Goal: Task Accomplishment & Management: Use online tool/utility

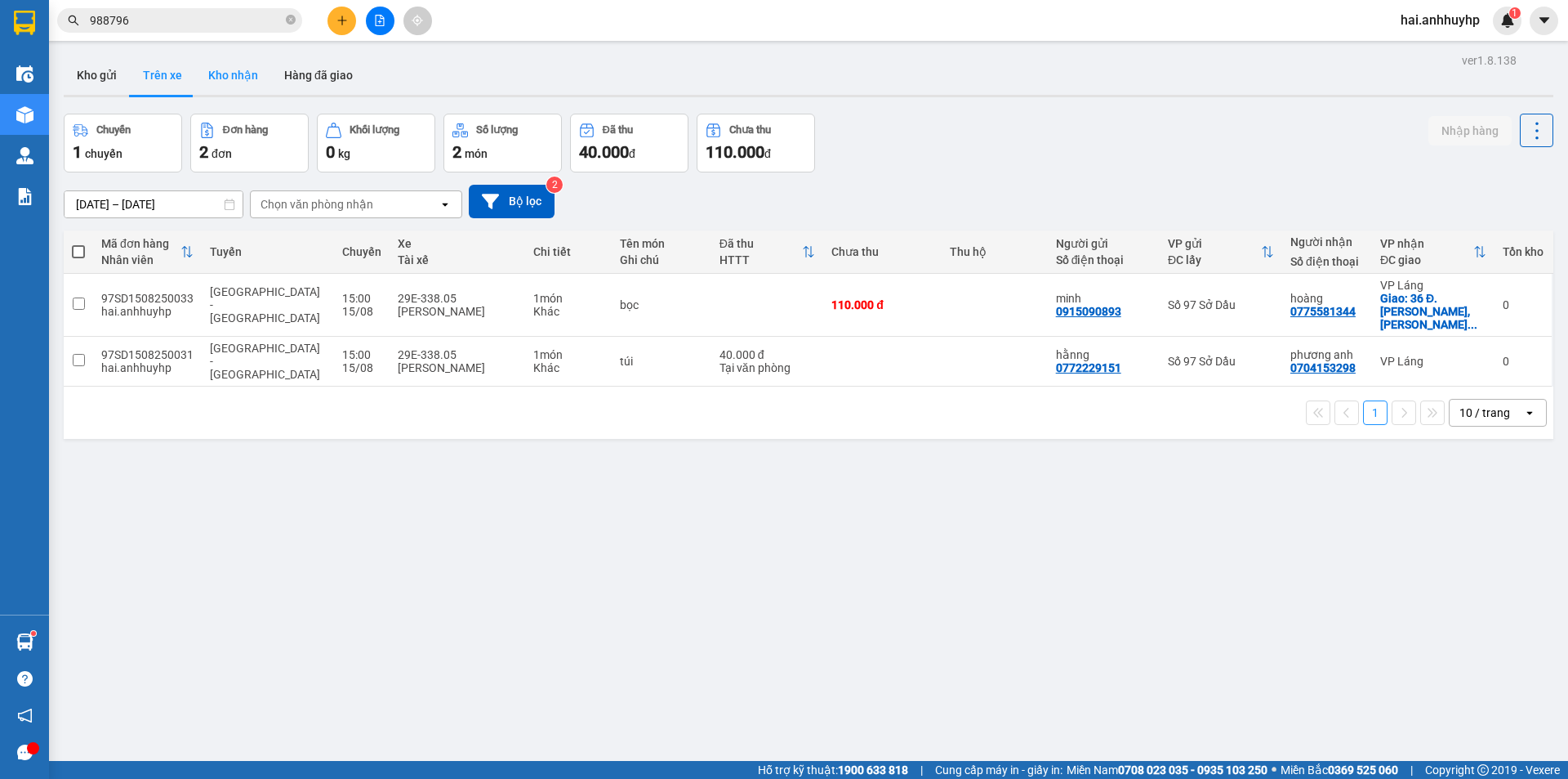
click at [245, 65] on button "Kho nhận" at bounding box center [233, 76] width 76 height 40
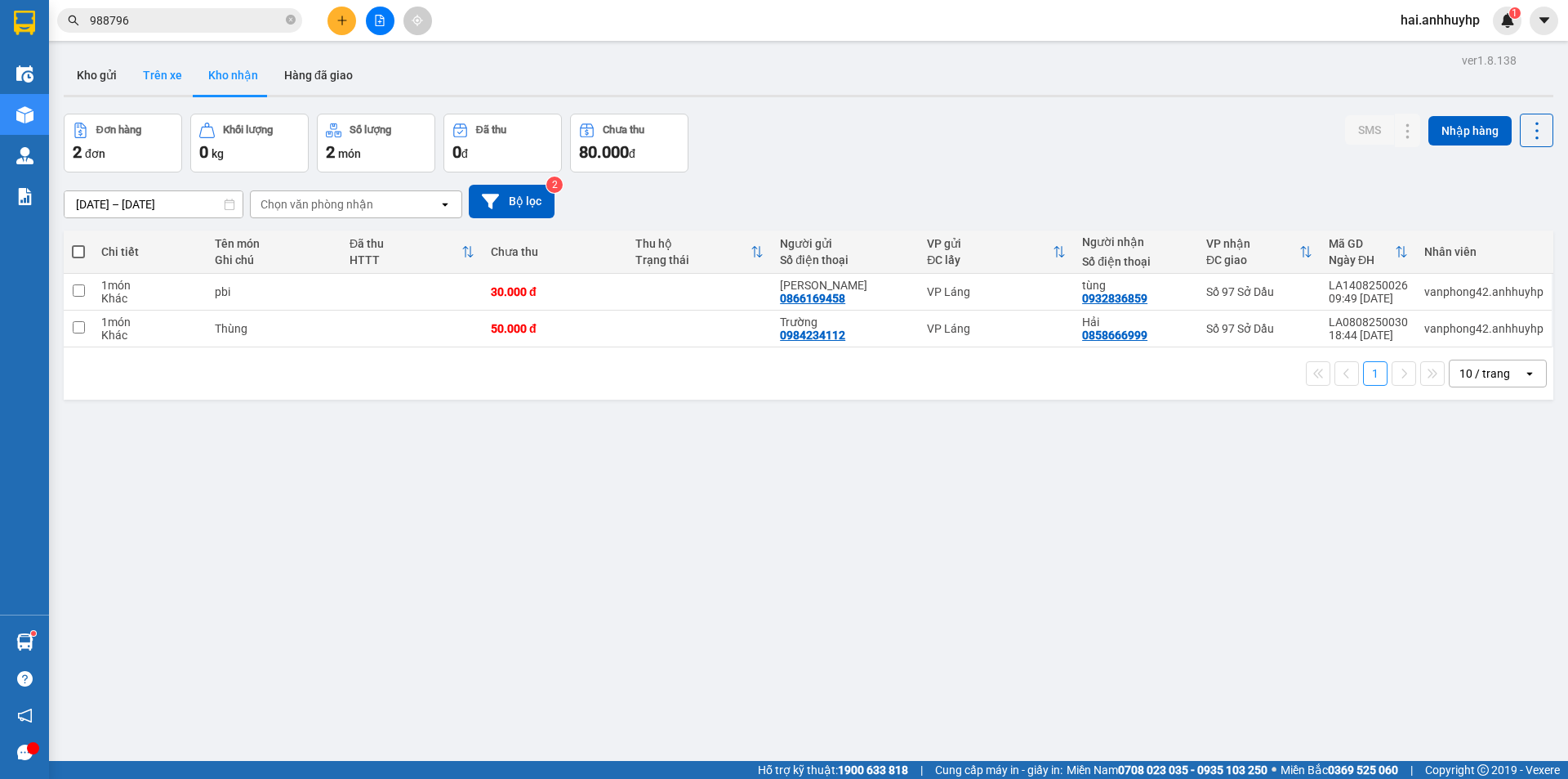
click at [182, 80] on button "Trên xe" at bounding box center [162, 76] width 66 height 40
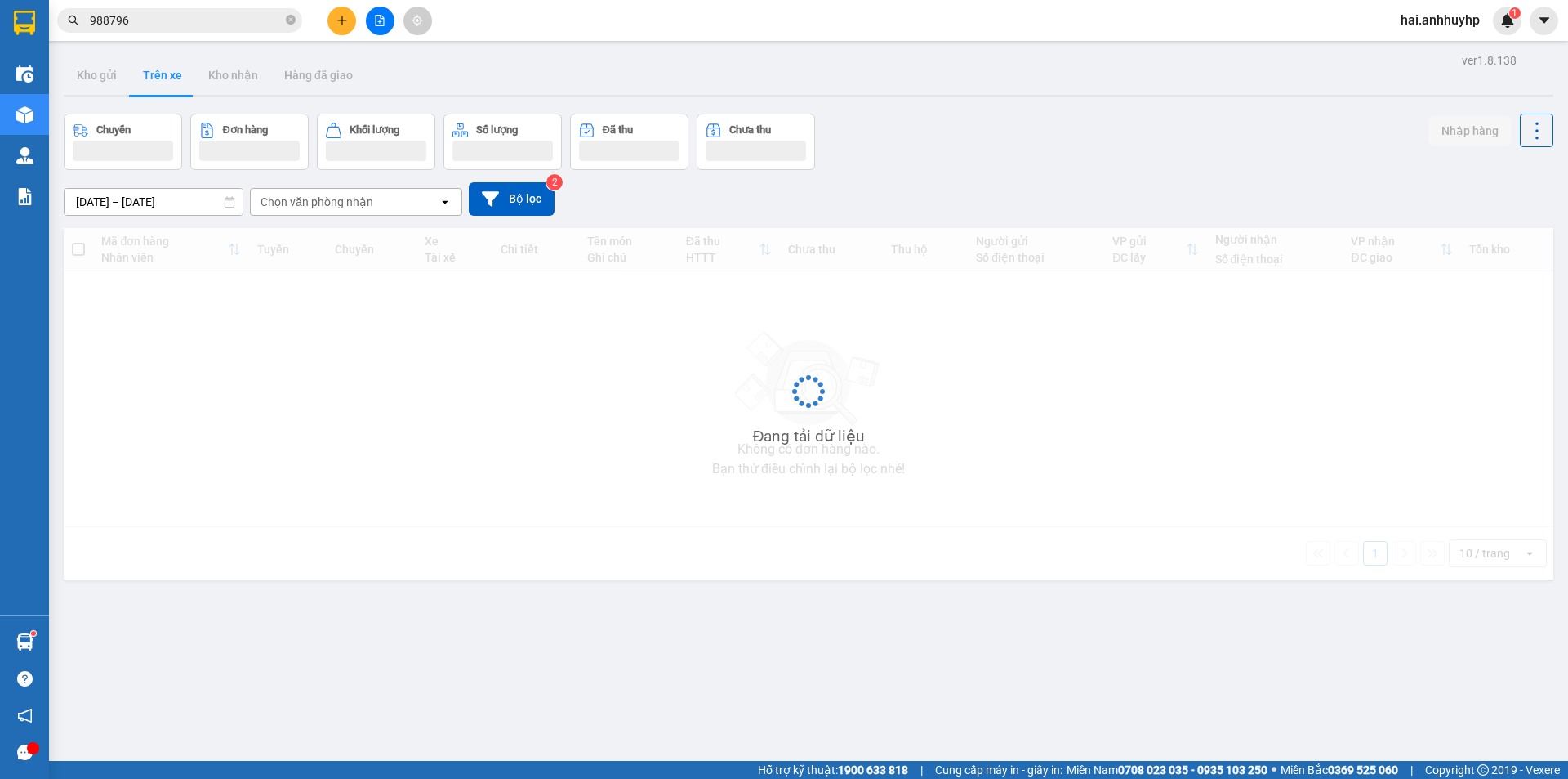
type input "[DATE] – [DATE]"
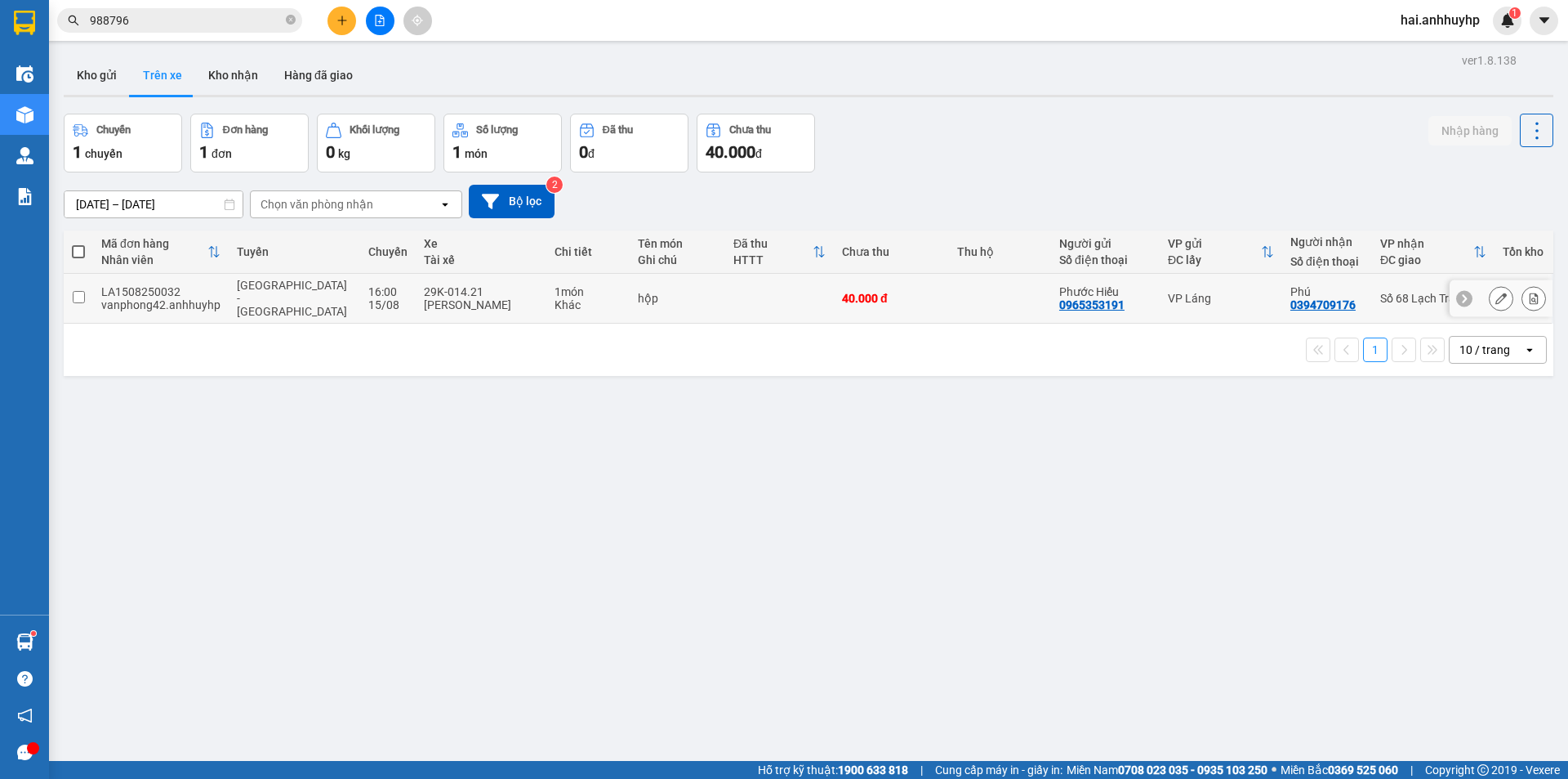
click at [76, 291] on input "checkbox" at bounding box center [79, 297] width 13 height 13
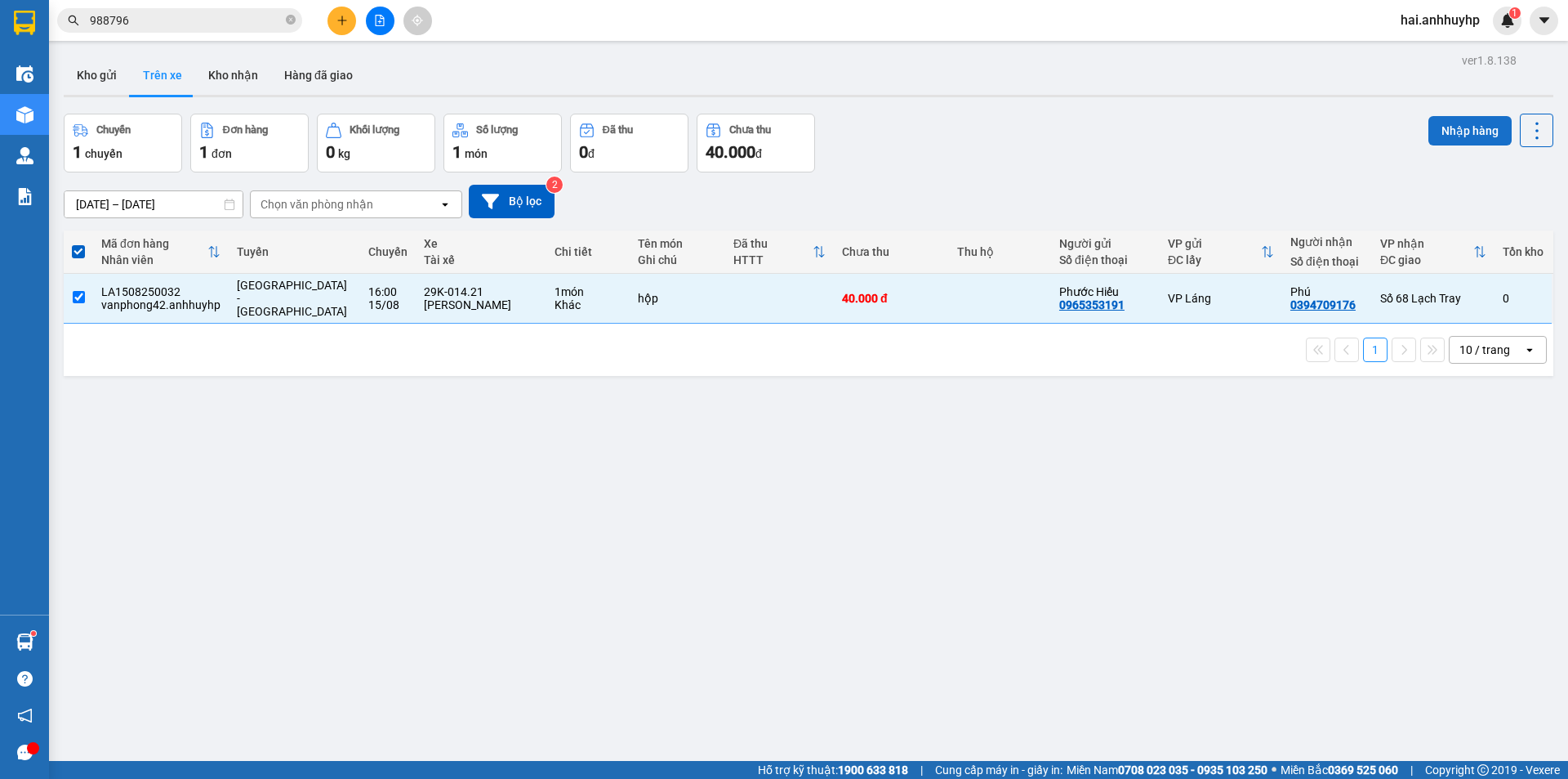
click at [1441, 134] on button "Nhập hàng" at bounding box center [1470, 130] width 84 height 30
checkbox input "false"
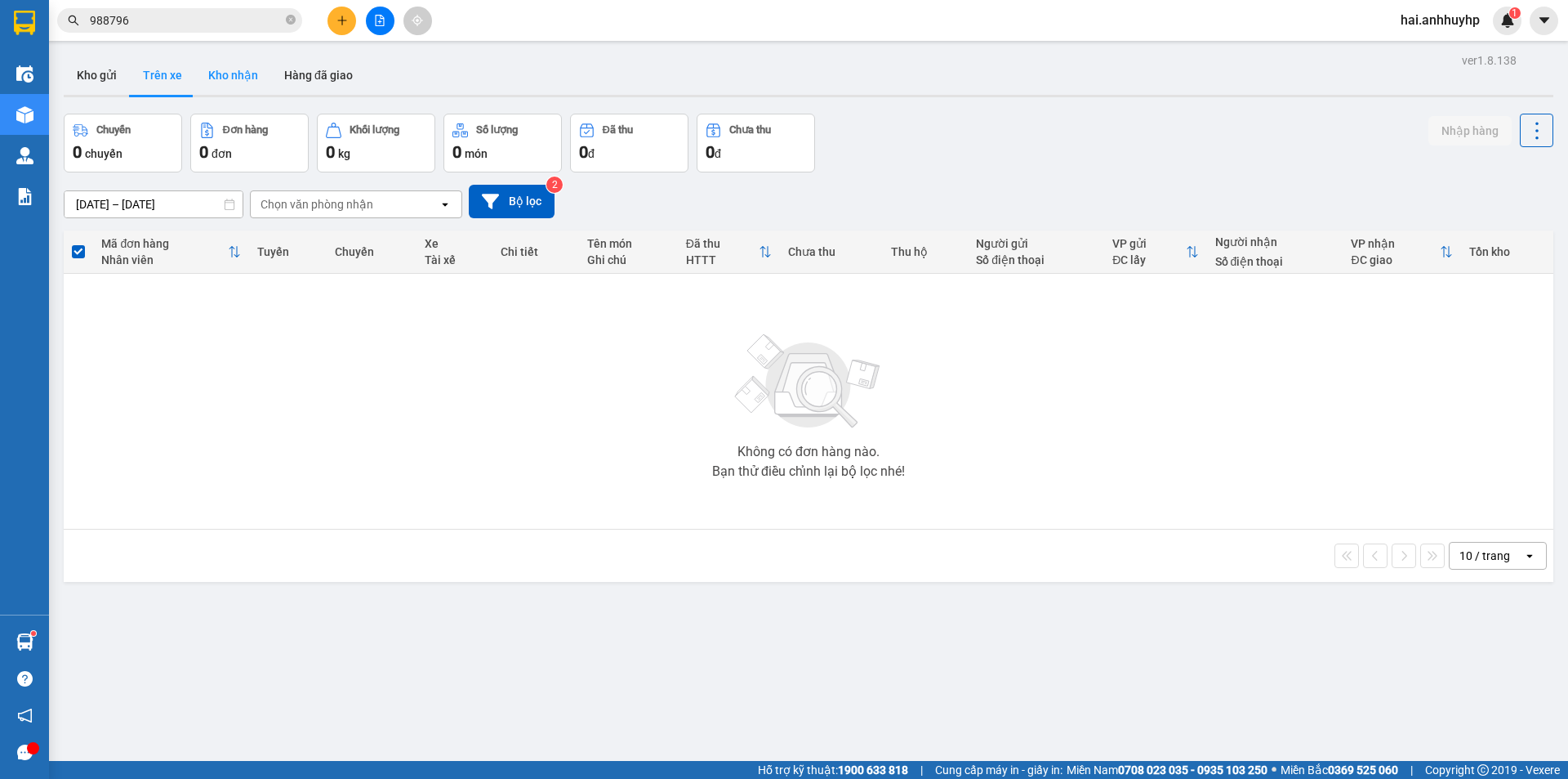
click at [230, 76] on button "Kho nhận" at bounding box center [233, 76] width 76 height 40
type input "[DATE] – [DATE]"
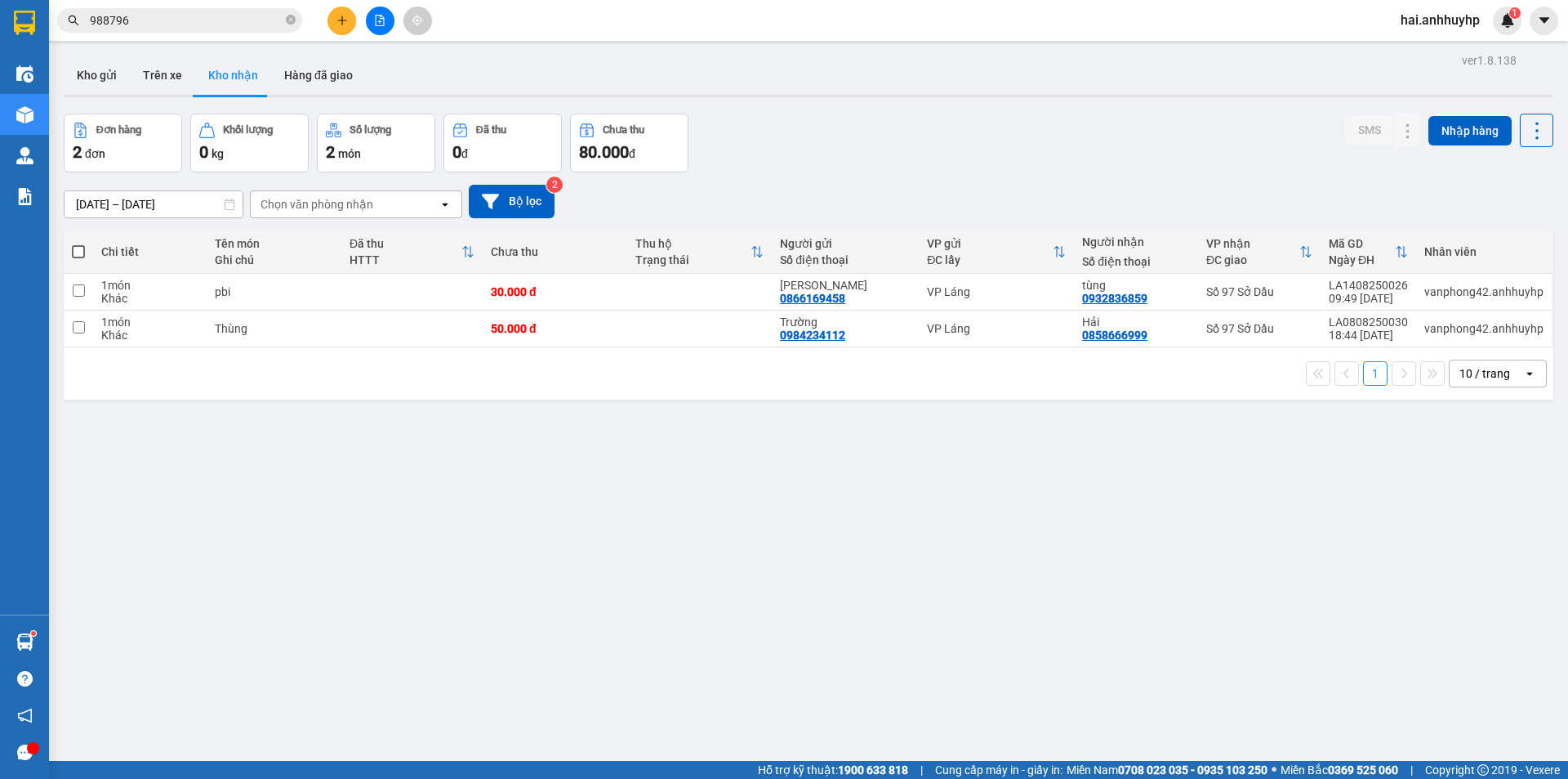
click at [308, 210] on div "Chọn văn phòng nhận" at bounding box center [316, 204] width 112 height 16
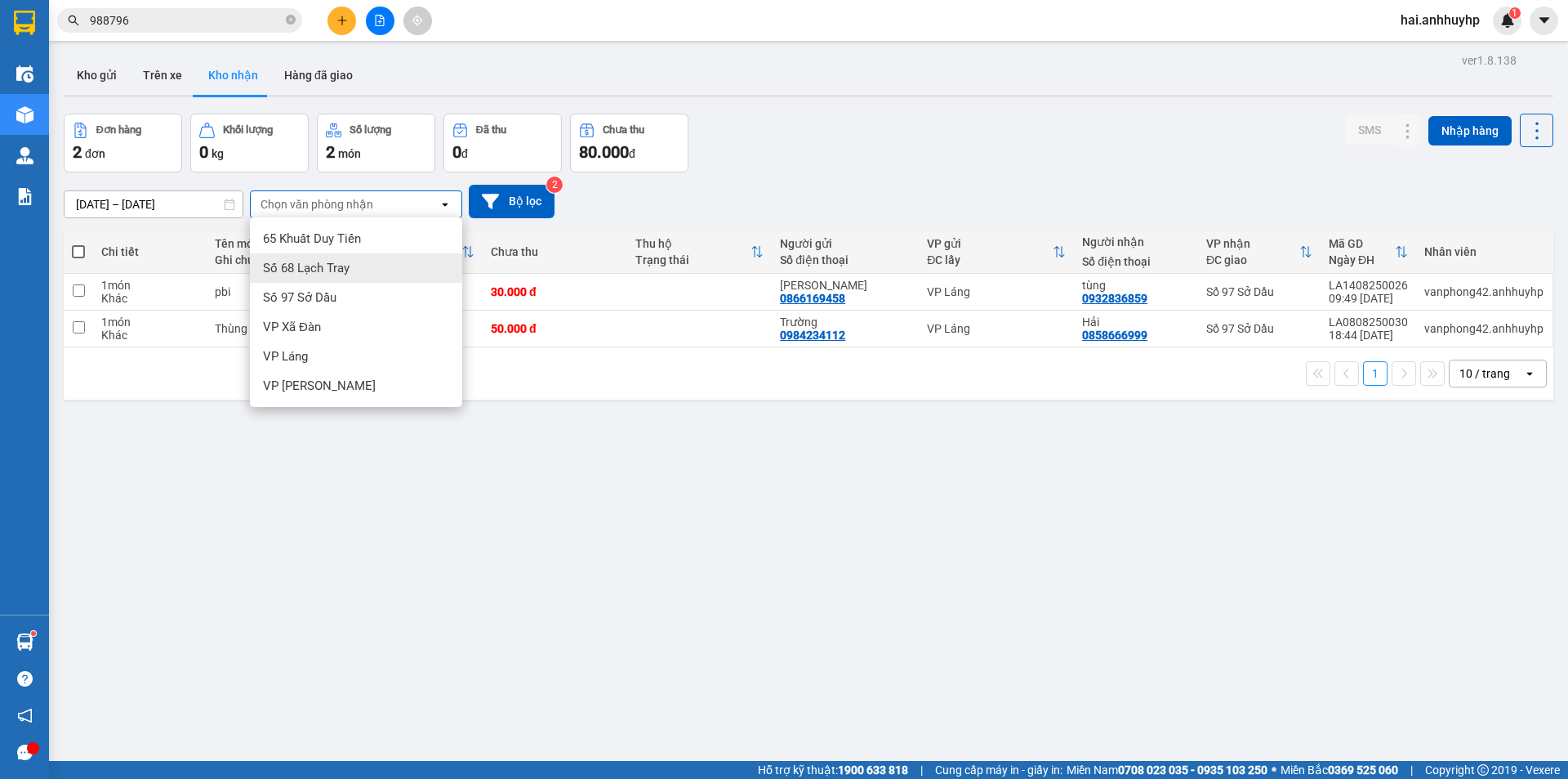
click at [298, 273] on span "Số 68 Lạch Tray" at bounding box center [307, 268] width 86 height 16
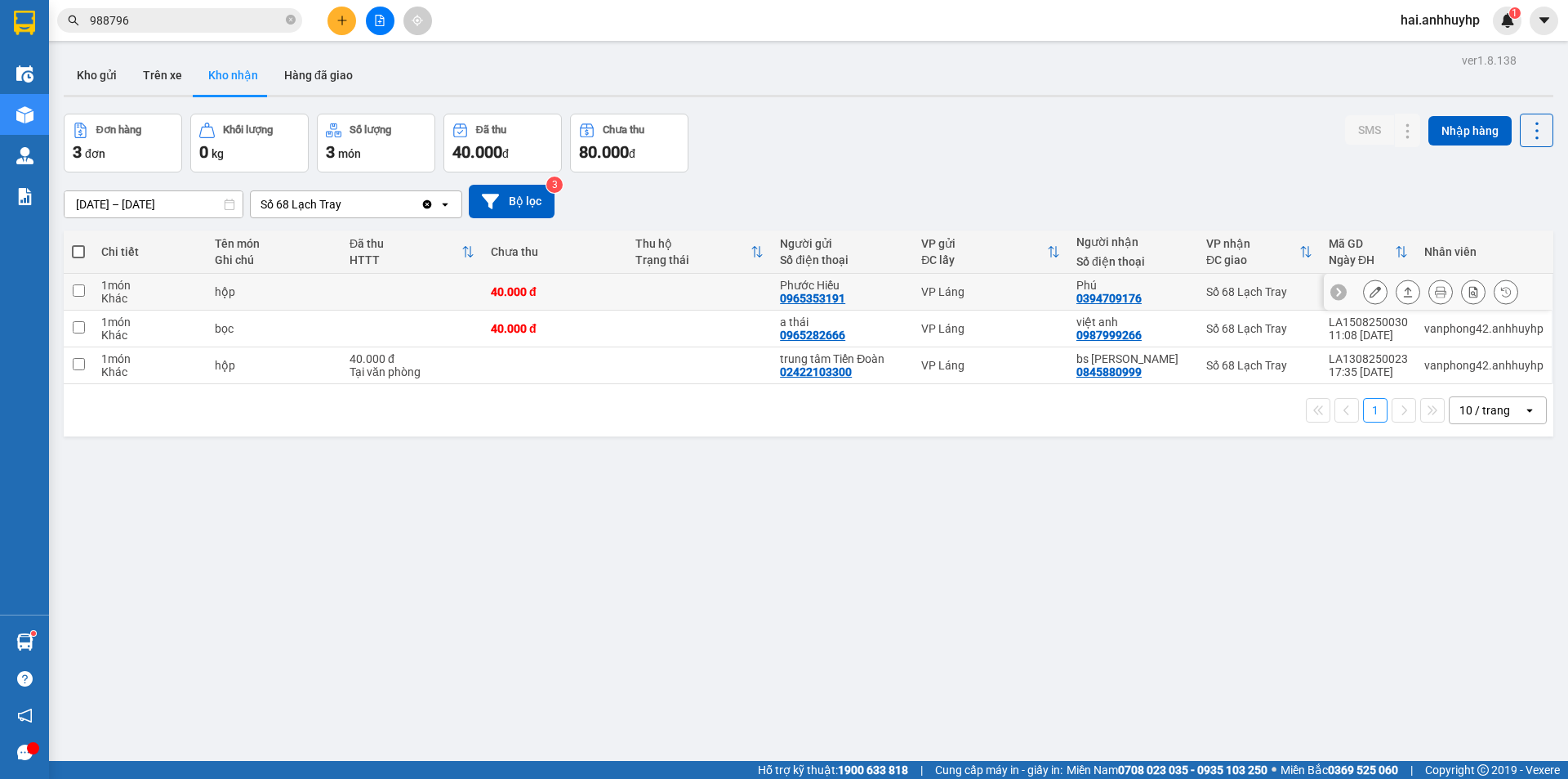
click at [80, 291] on input "checkbox" at bounding box center [79, 291] width 13 height 13
checkbox input "true"
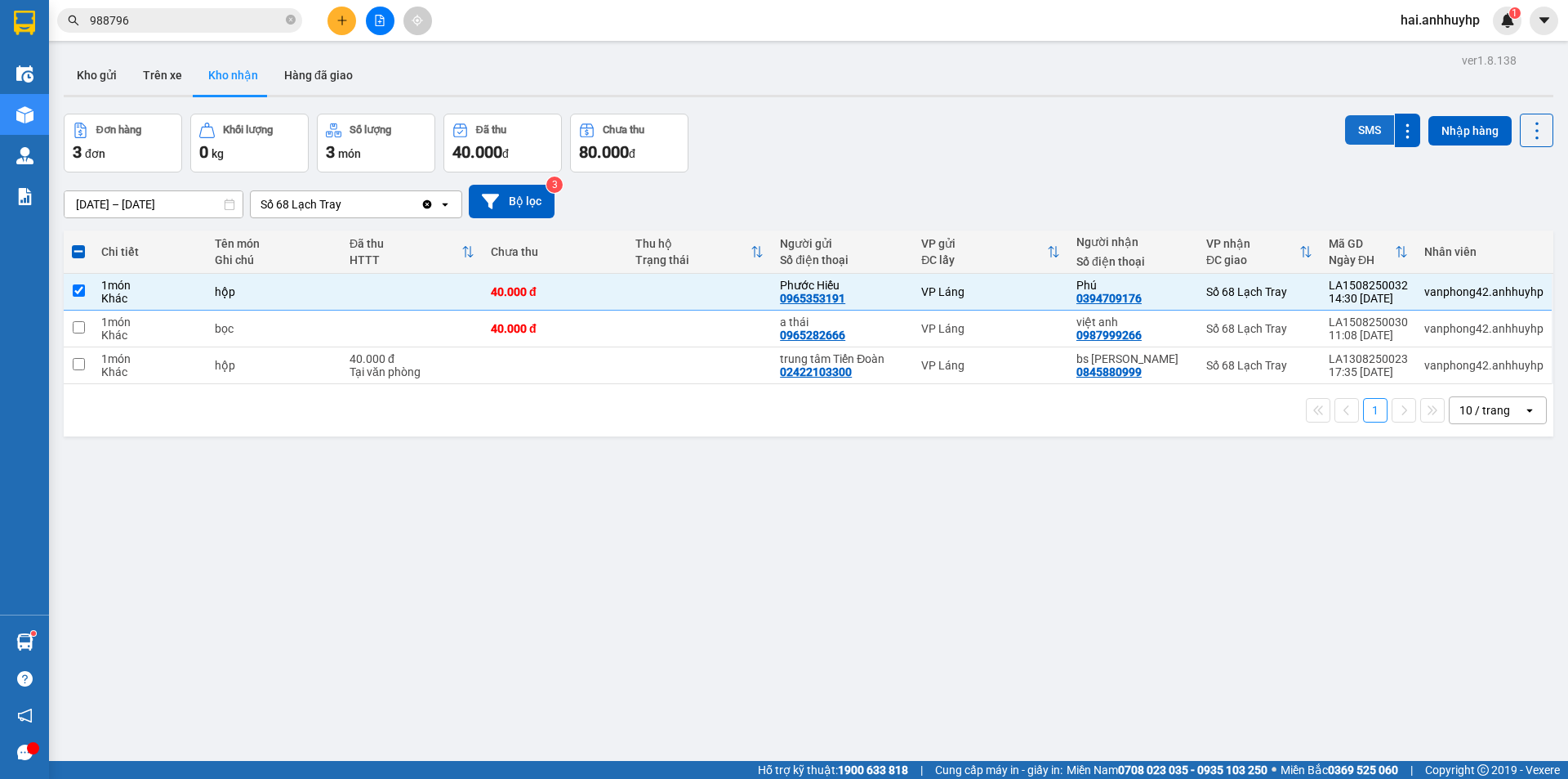
click at [1350, 127] on button "SMS" at bounding box center [1369, 130] width 49 height 30
click at [146, 71] on button "Trên xe" at bounding box center [162, 76] width 66 height 40
type input "[DATE] – [DATE]"
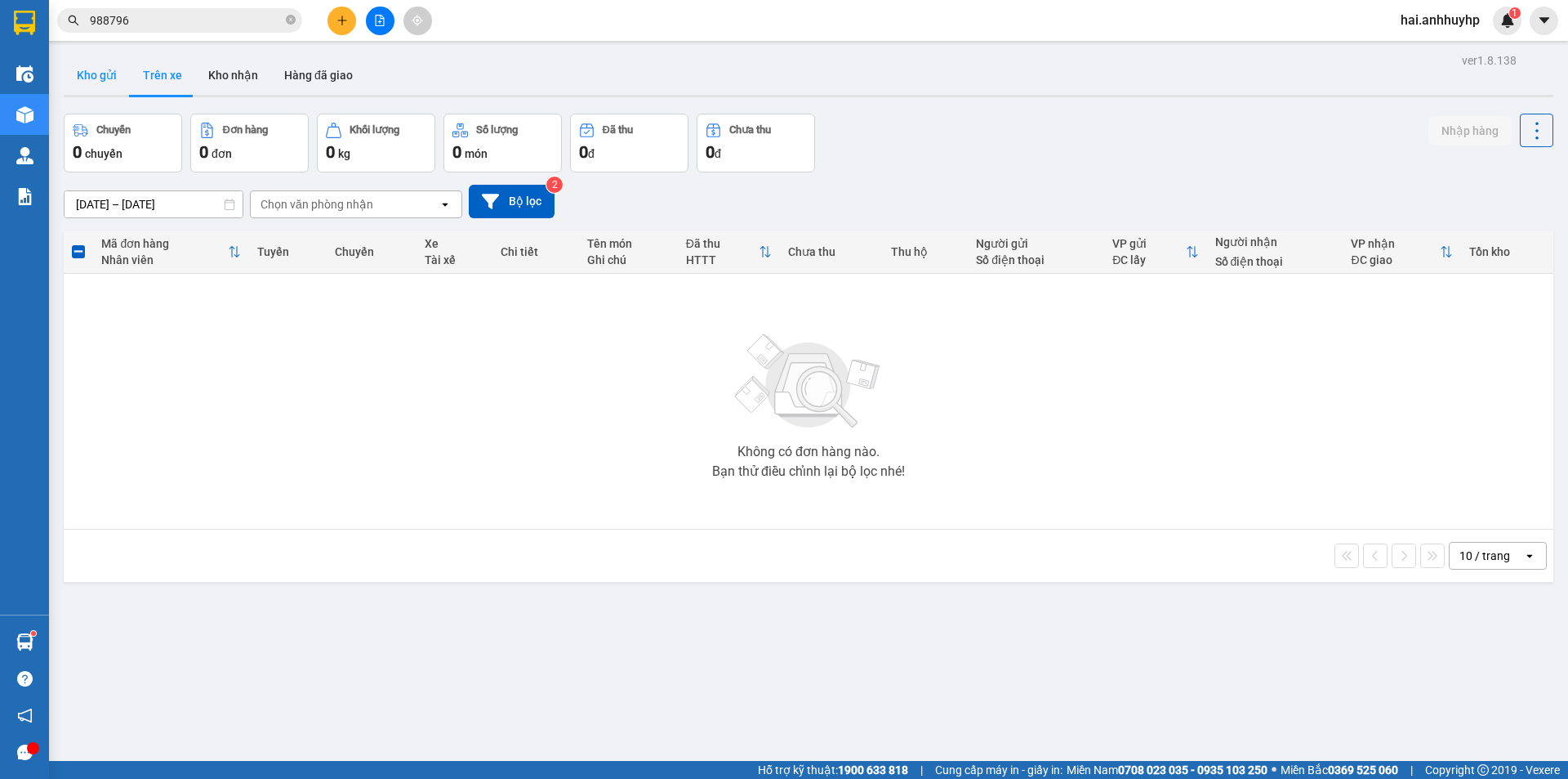
click at [83, 70] on button "Kho gửi" at bounding box center [97, 76] width 67 height 40
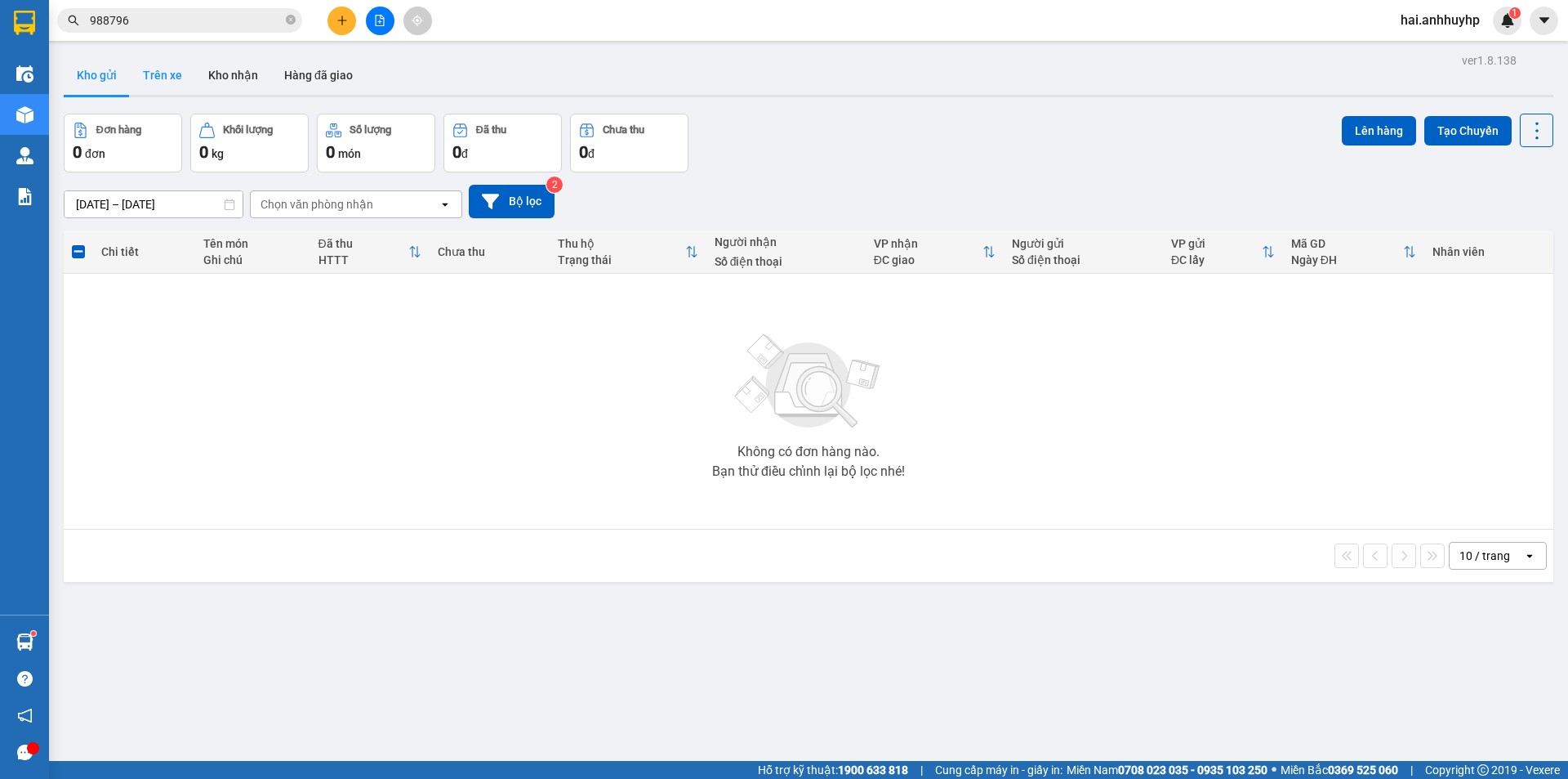
click at [157, 83] on button "Trên xe" at bounding box center [162, 76] width 66 height 40
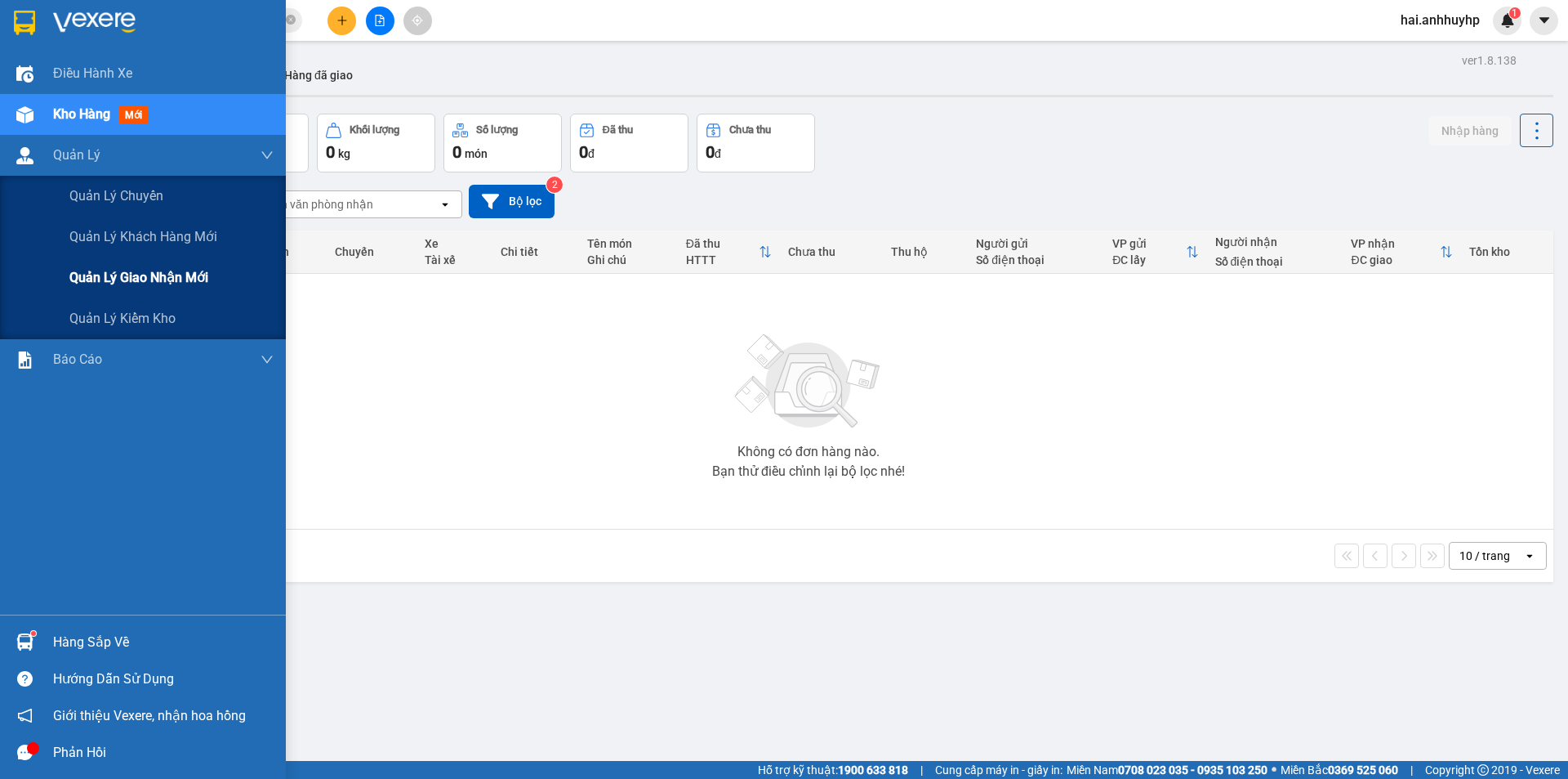
click at [93, 268] on span "Quản lý giao nhận mới" at bounding box center [138, 277] width 138 height 21
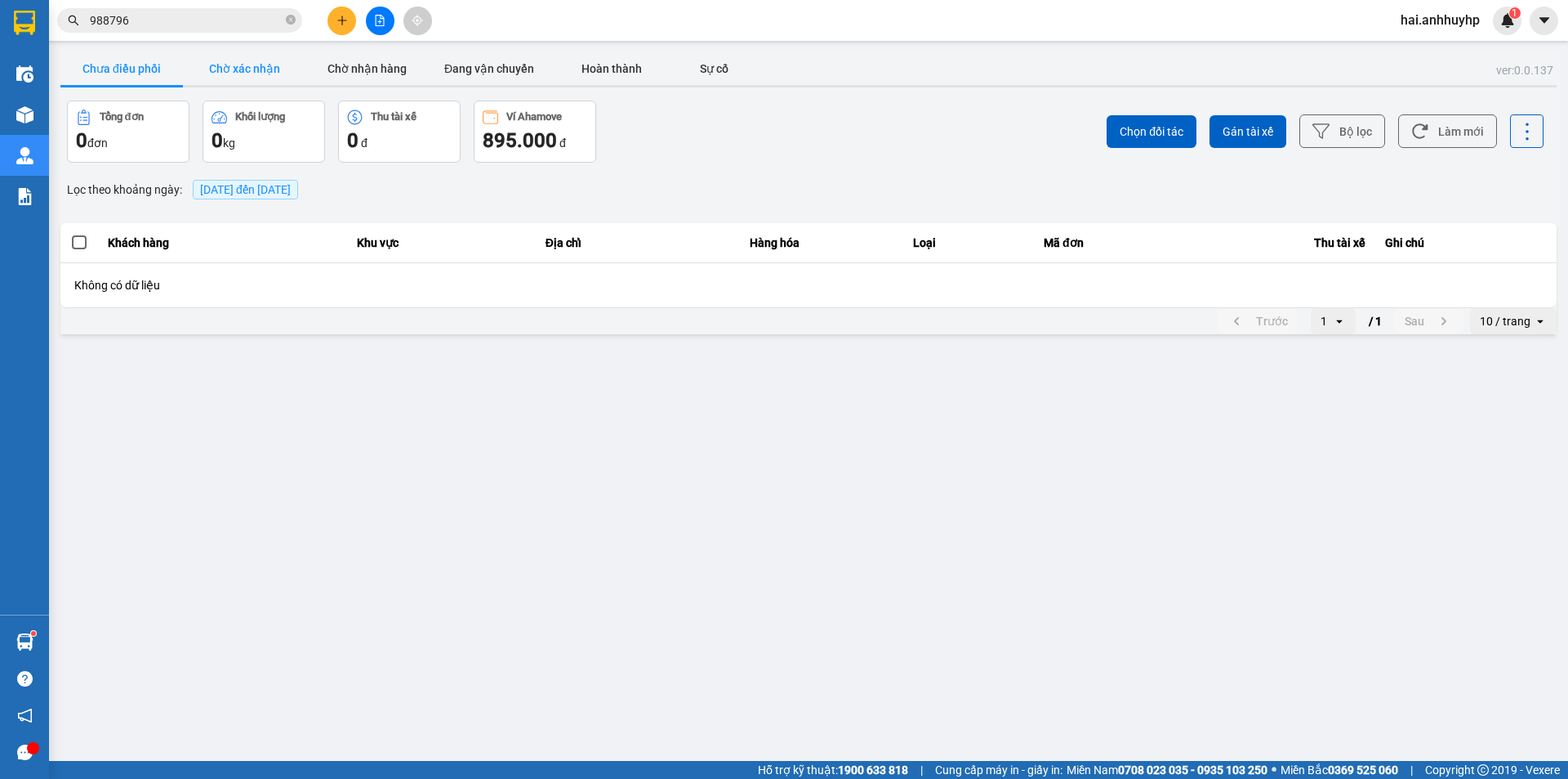
click at [227, 69] on button "Chờ xác nhận" at bounding box center [245, 68] width 122 height 32
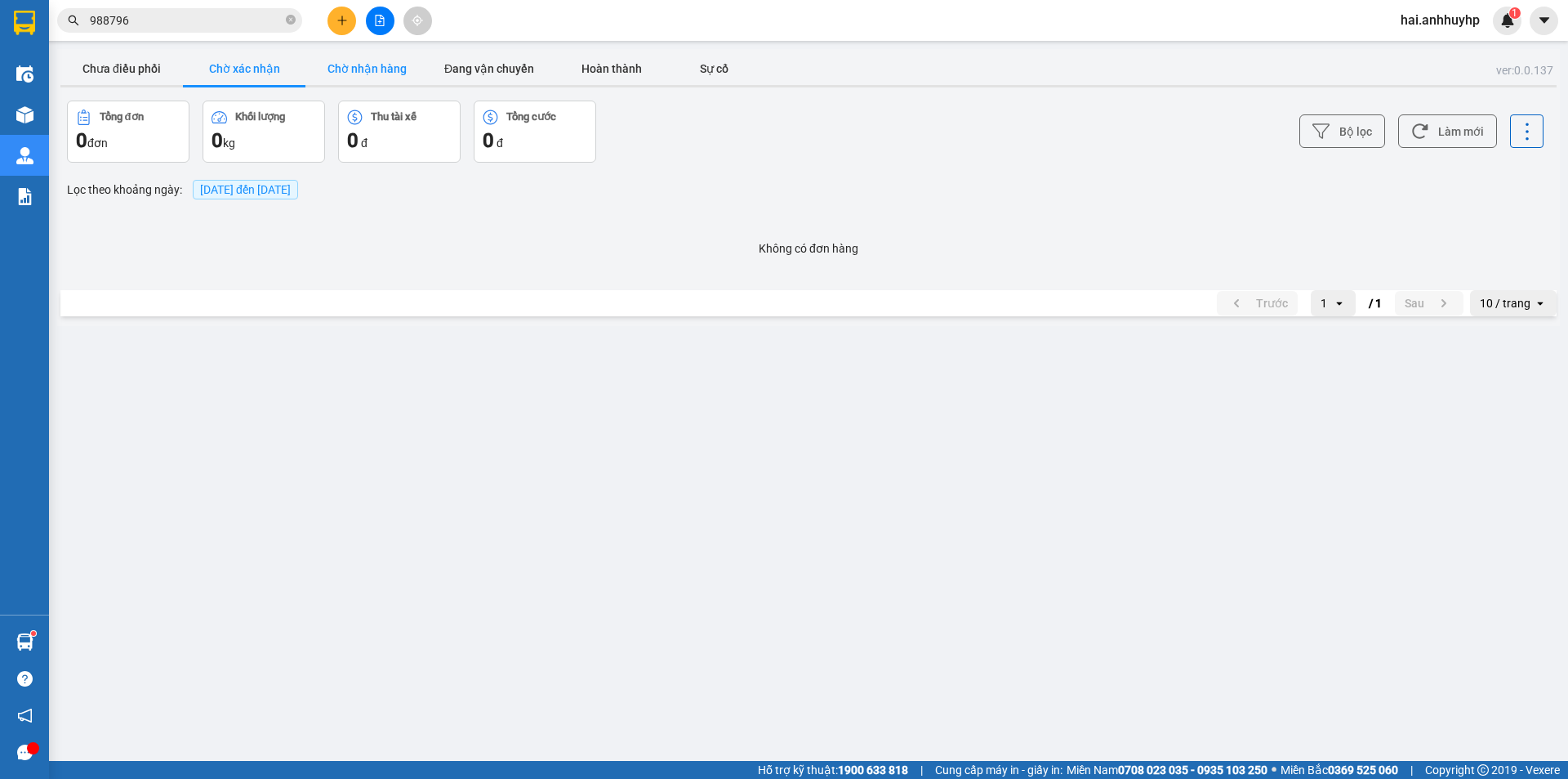
click at [378, 69] on button "Chờ nhận hàng" at bounding box center [367, 68] width 122 height 32
click at [540, 69] on button "Đang vận chuyển" at bounding box center [489, 68] width 122 height 32
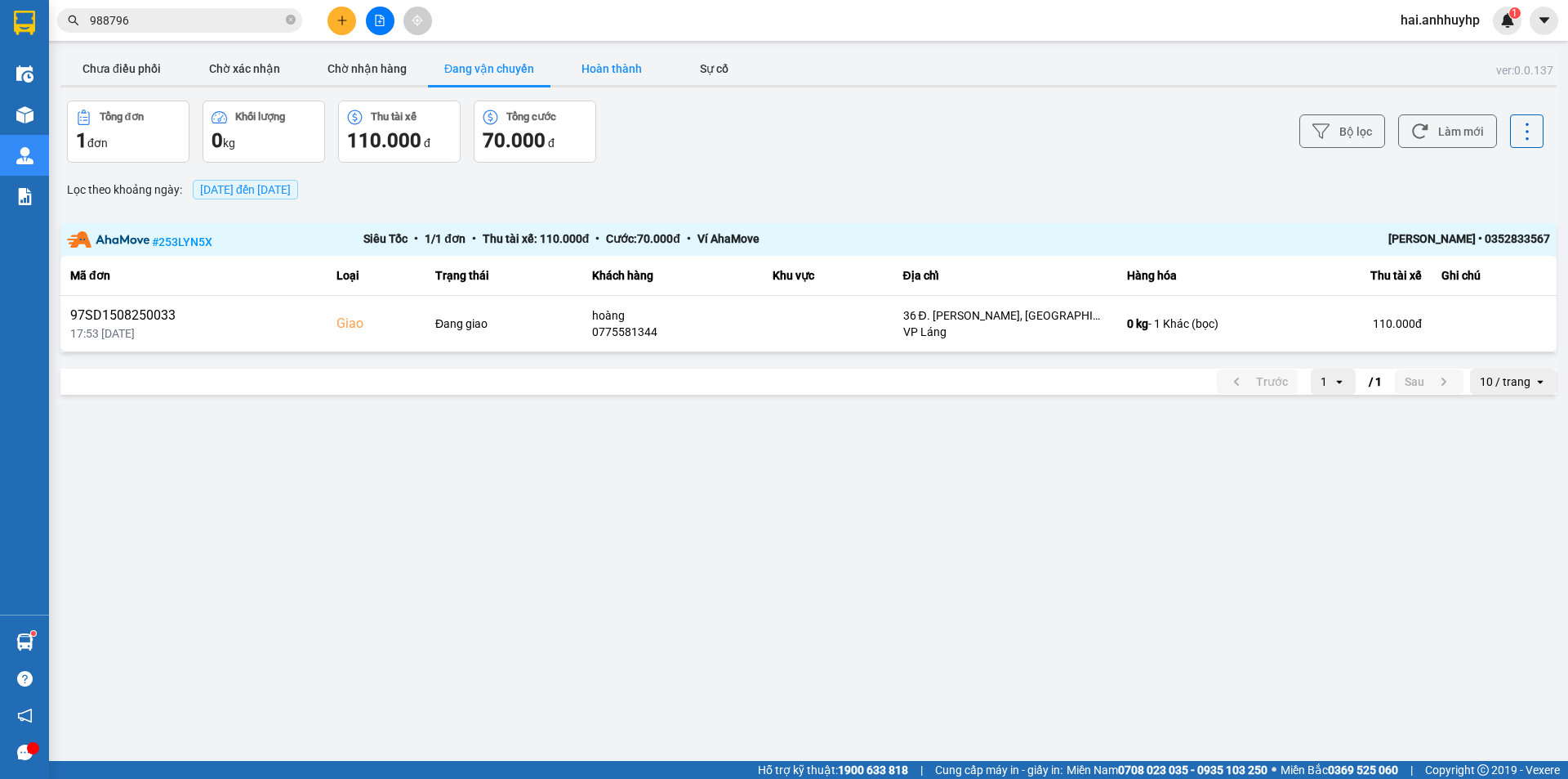
click at [616, 64] on button "Hoàn thành" at bounding box center [611, 68] width 122 height 32
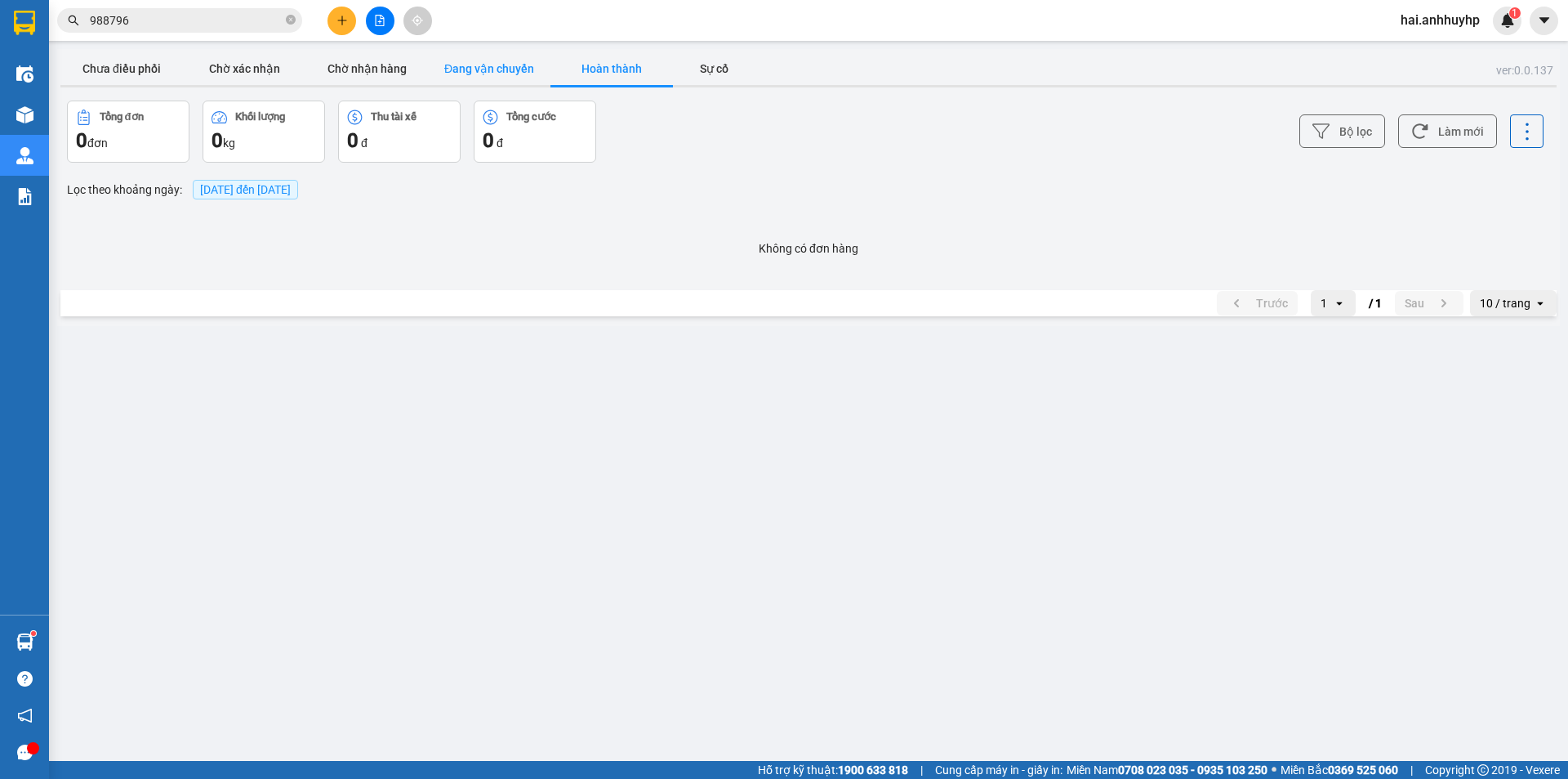
click at [510, 67] on button "Đang vận chuyển" at bounding box center [489, 68] width 122 height 32
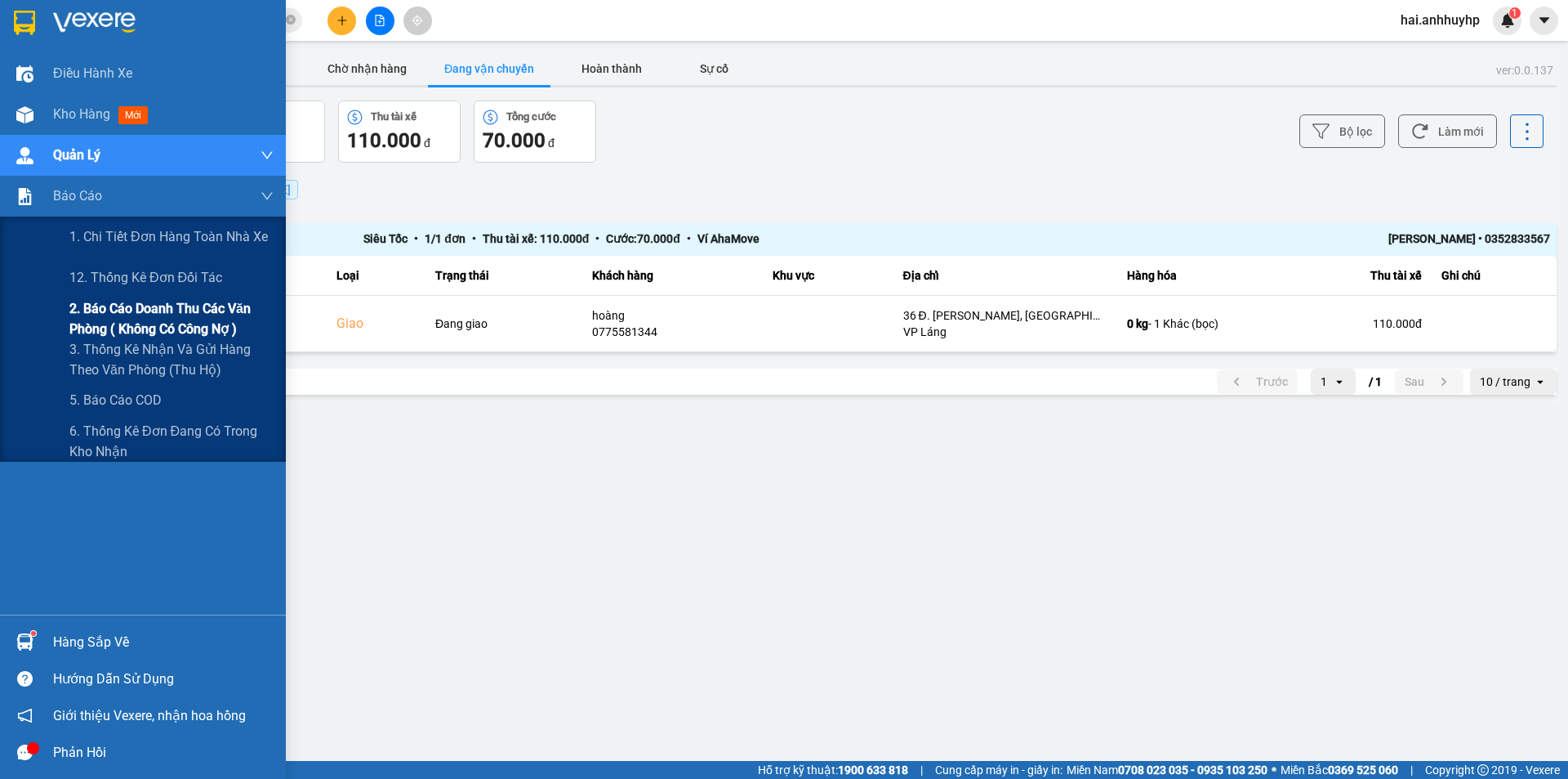
click at [148, 312] on span "2. Báo cáo doanh thu các văn phòng ( không có công nợ )" at bounding box center [171, 318] width 204 height 40
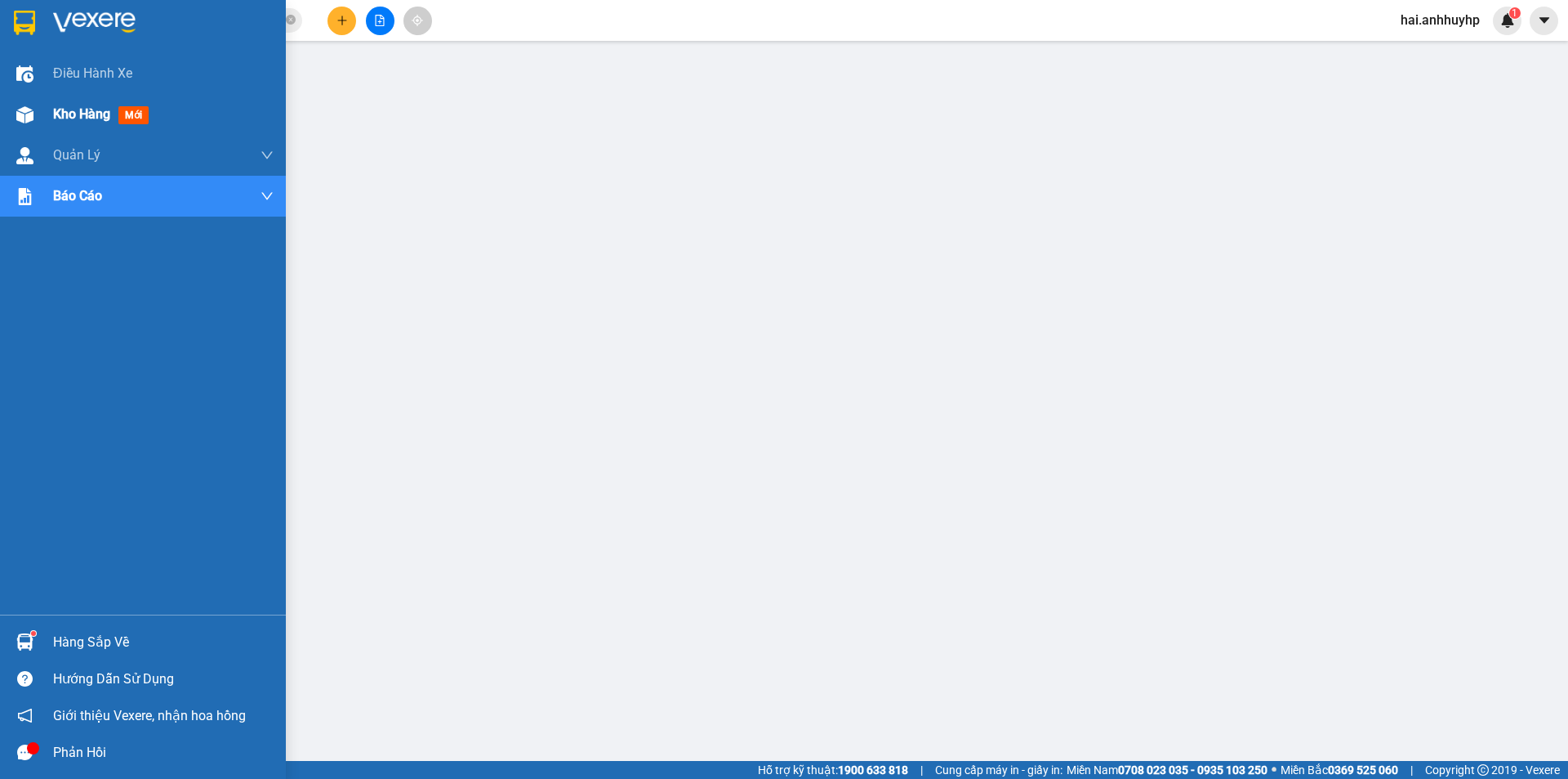
click at [51, 113] on div "Kho hàng mới" at bounding box center [143, 113] width 286 height 40
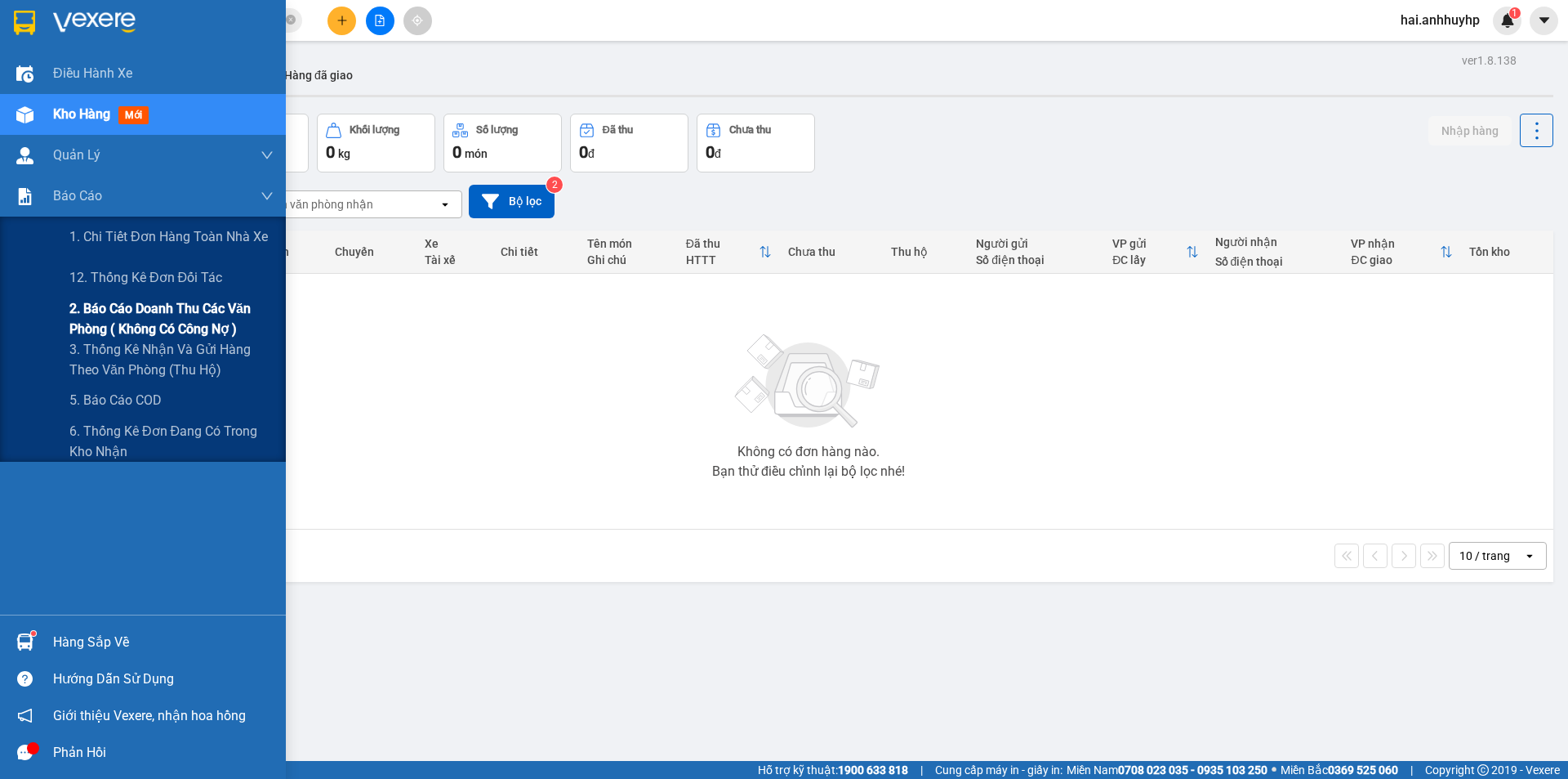
click at [158, 331] on span "2. Báo cáo doanh thu các văn phòng ( không có công nợ )" at bounding box center [171, 318] width 204 height 40
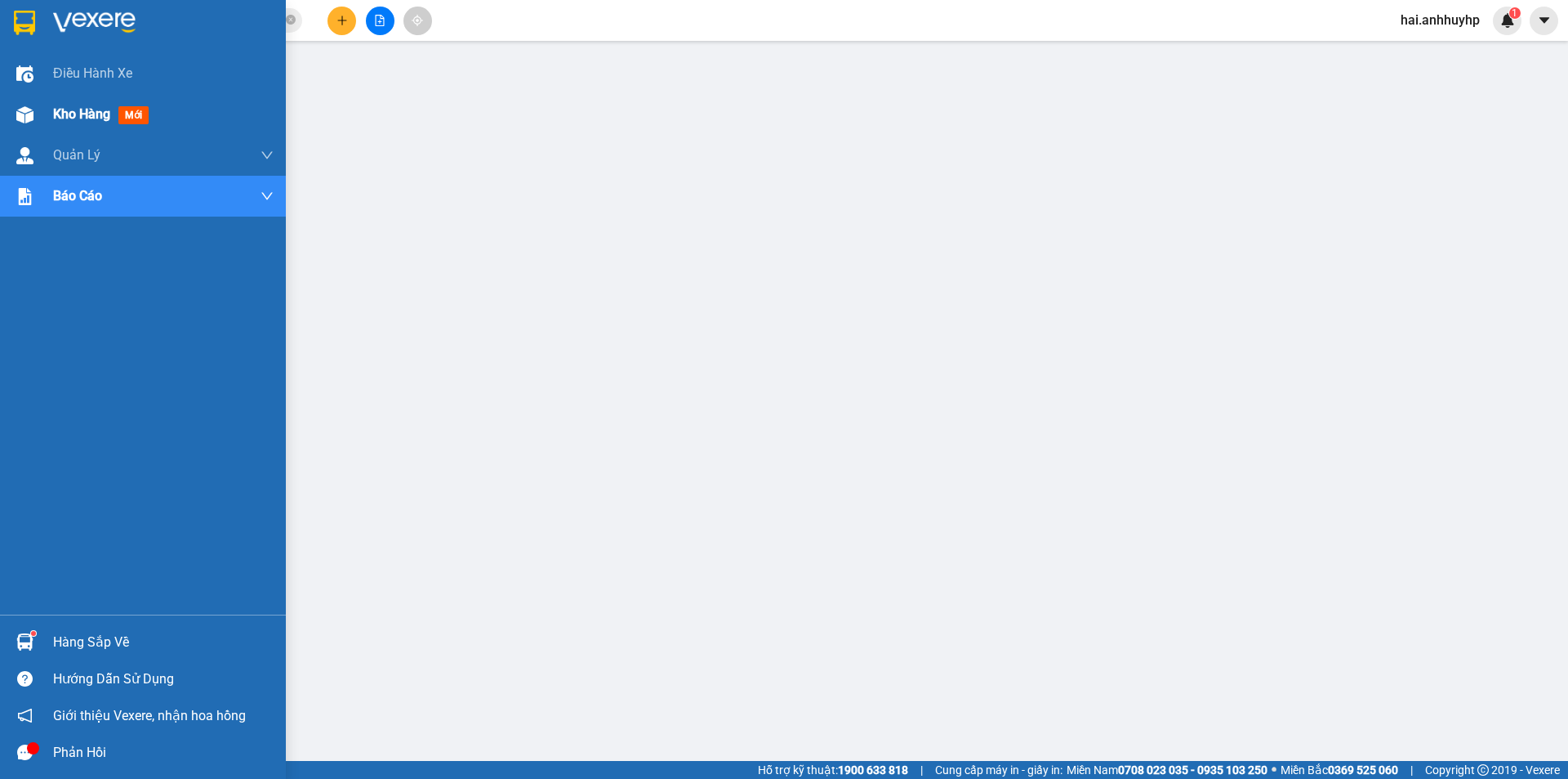
click at [26, 108] on img at bounding box center [24, 114] width 17 height 17
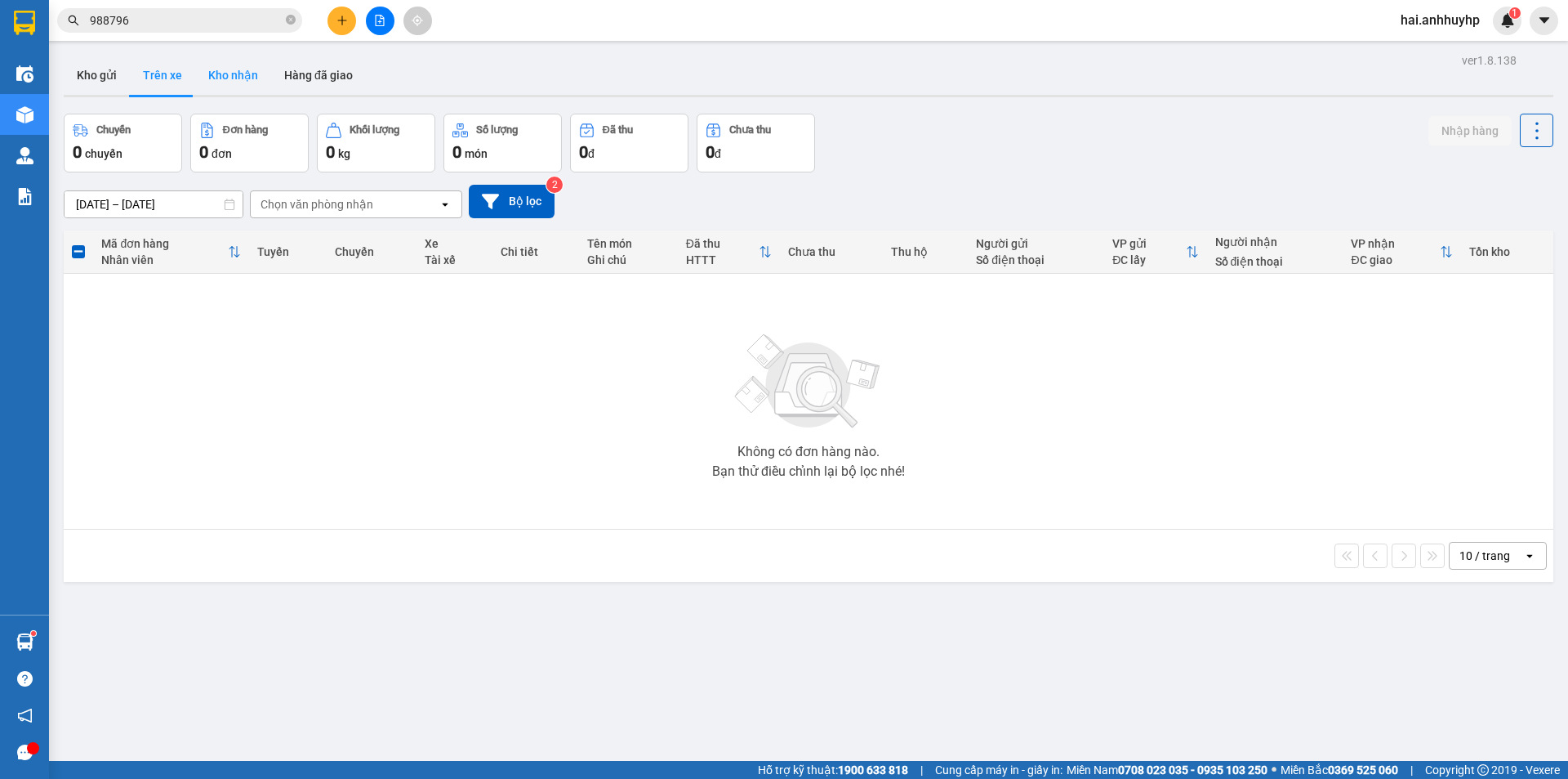
click at [238, 73] on button "Kho nhận" at bounding box center [233, 76] width 76 height 40
type input "[DATE] – [DATE]"
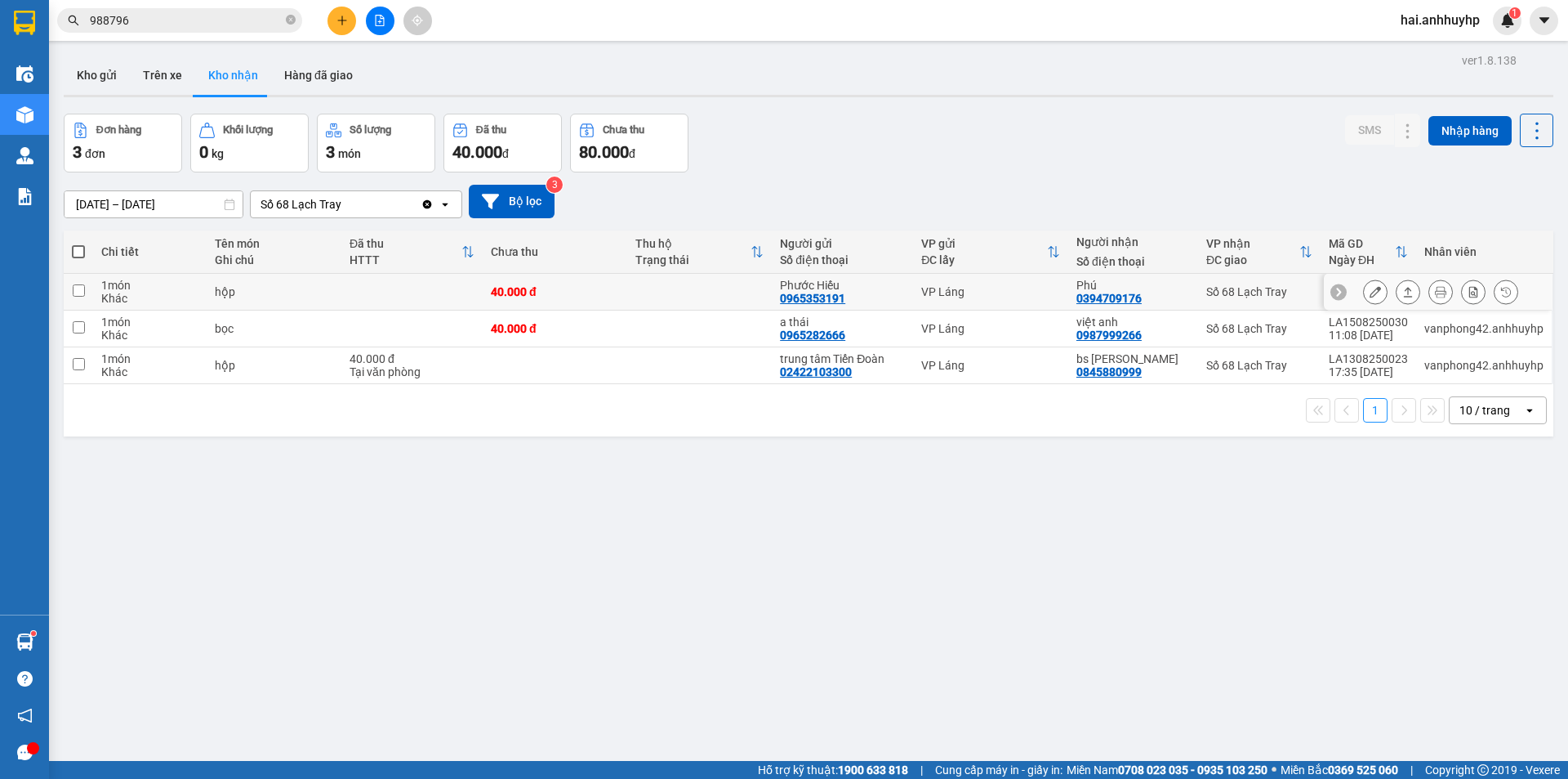
click at [76, 291] on input "checkbox" at bounding box center [79, 291] width 13 height 13
checkbox input "true"
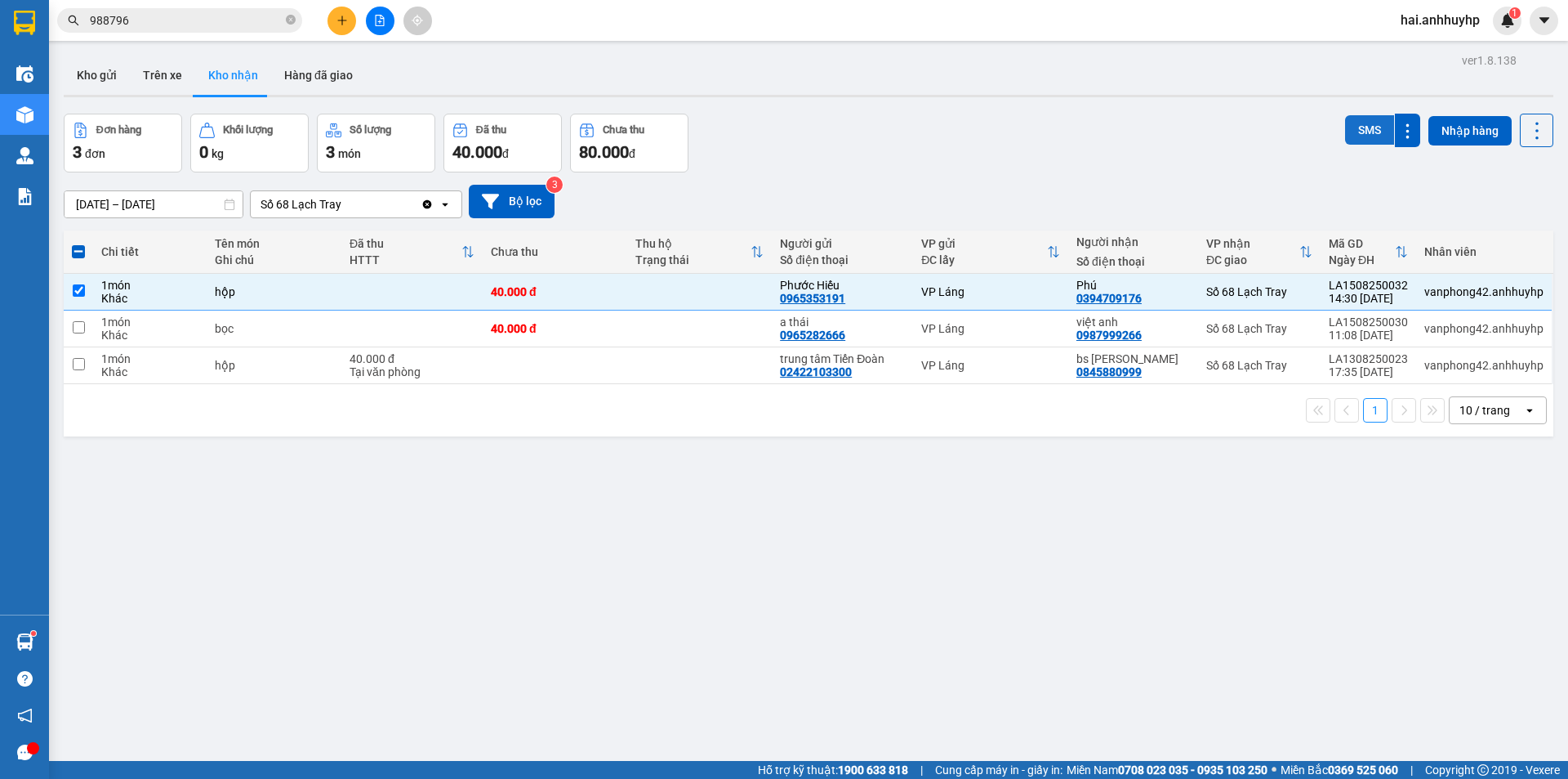
click at [1345, 128] on button "SMS" at bounding box center [1369, 130] width 49 height 30
